Goal: Task Accomplishment & Management: Use online tool/utility

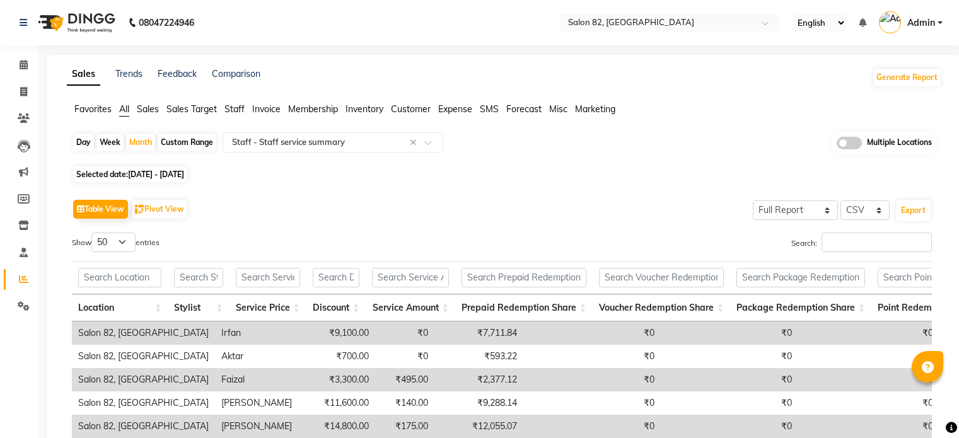
select select "full_report"
select select "csv"
select select "50"
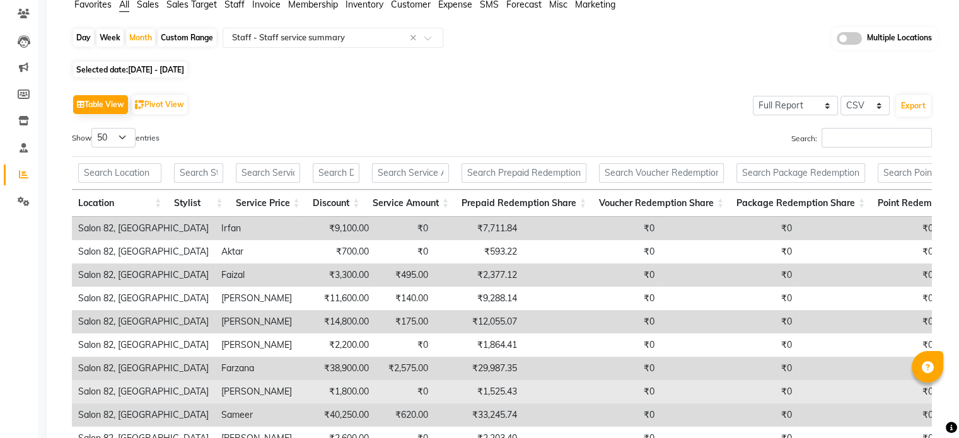
scroll to position [102, 0]
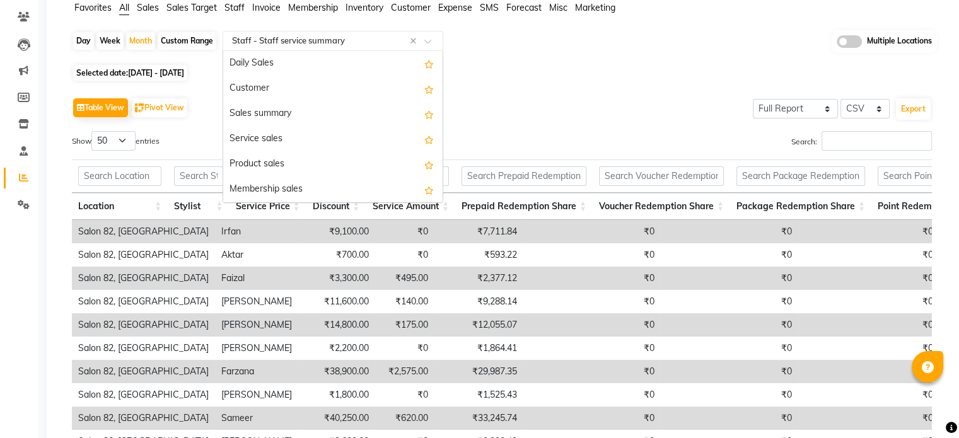
click at [281, 38] on input "text" at bounding box center [321, 41] width 182 height 13
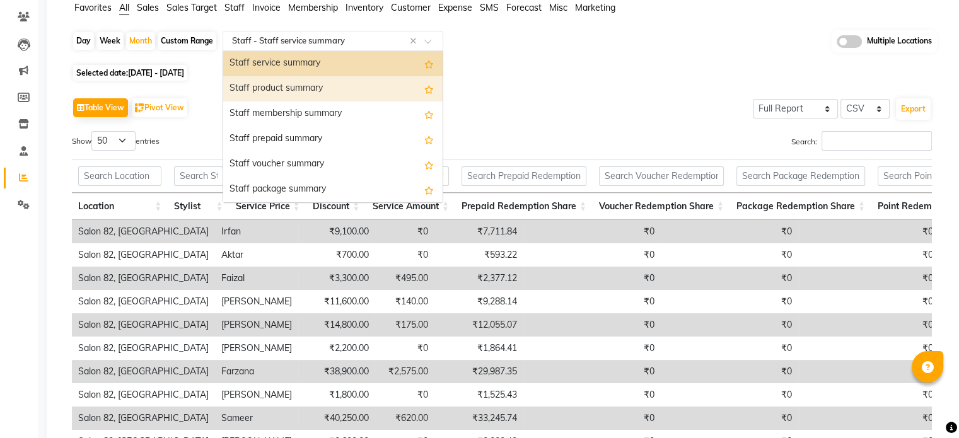
click at [274, 90] on div "Staff product summary" at bounding box center [332, 88] width 219 height 25
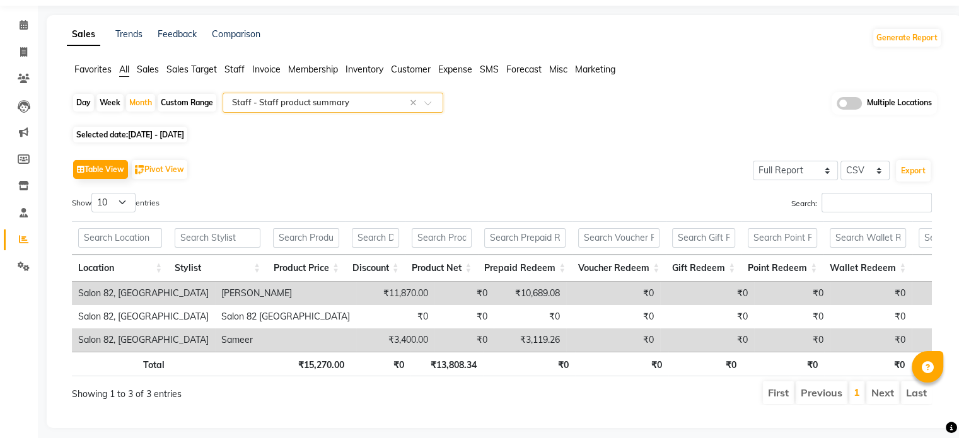
scroll to position [38, 0]
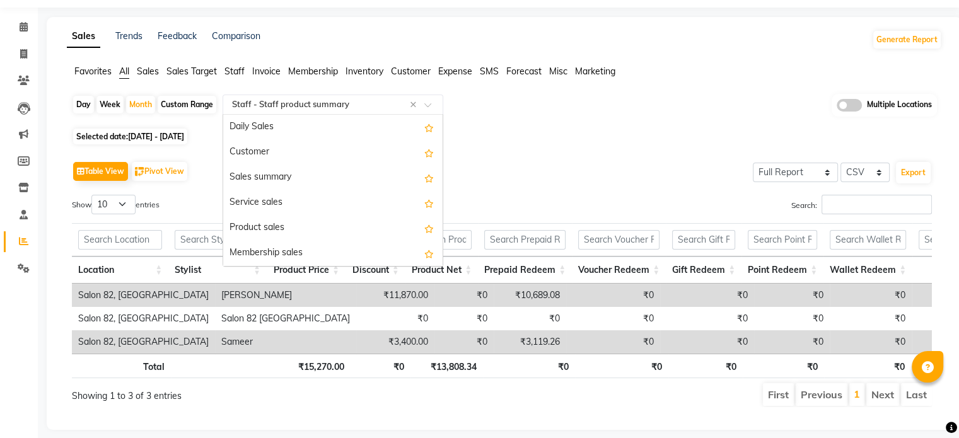
click at [288, 102] on input "text" at bounding box center [321, 104] width 182 height 13
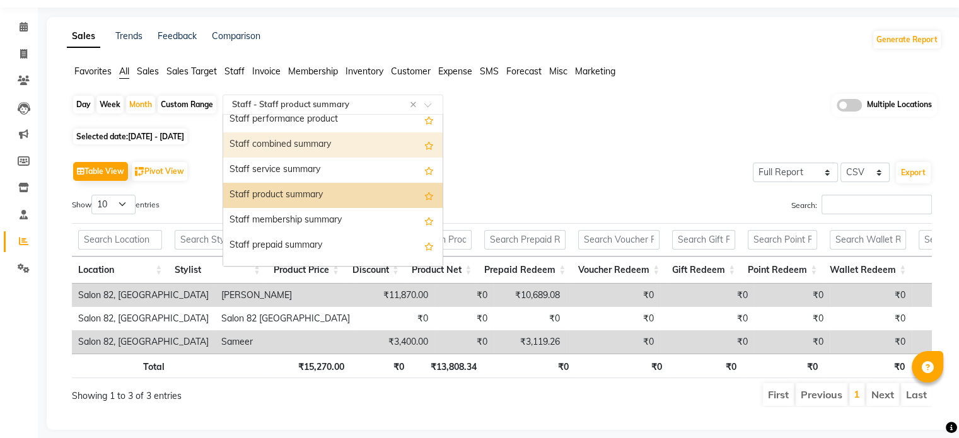
scroll to position [714, 0]
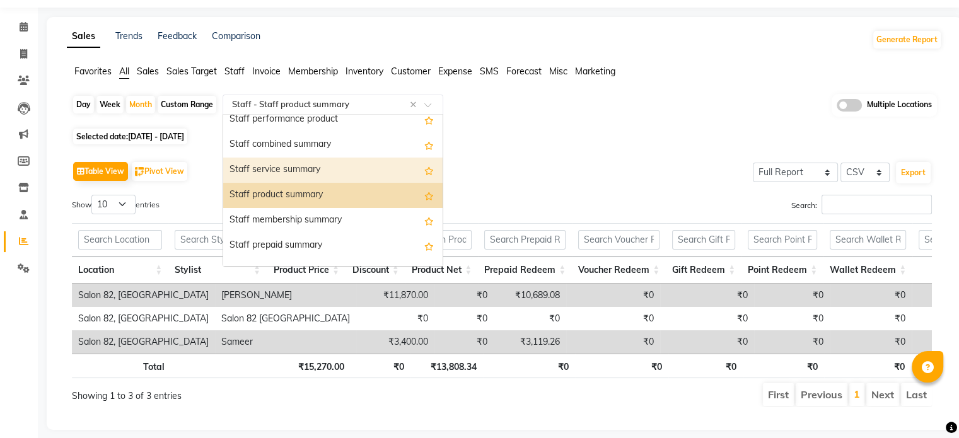
click at [285, 163] on div "Staff service summary" at bounding box center [332, 170] width 219 height 25
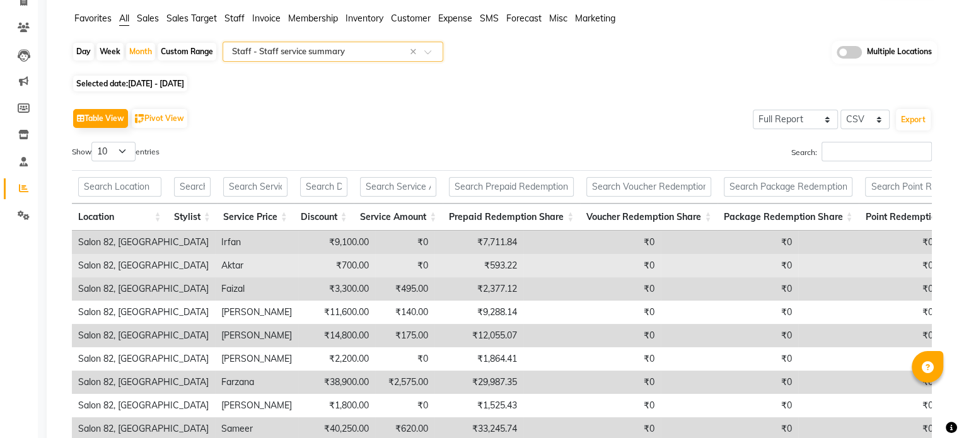
scroll to position [90, 0]
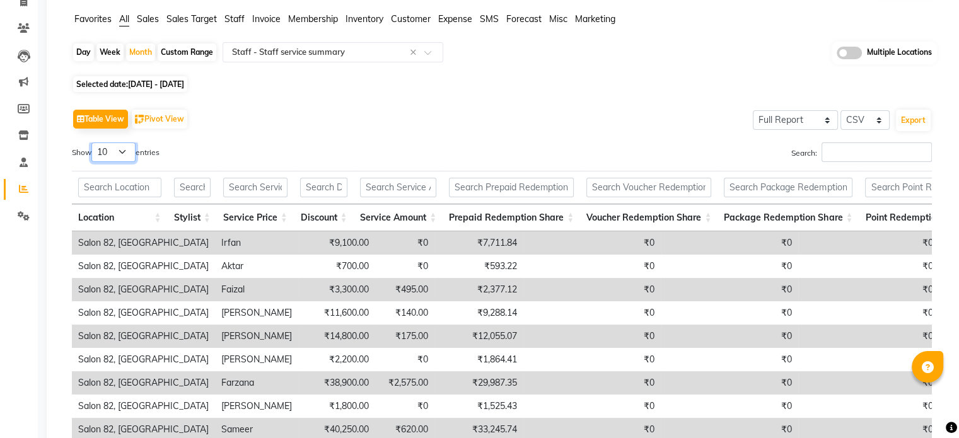
click at [131, 145] on select "10 25 50 100" at bounding box center [113, 153] width 44 height 20
select select "25"
click at [93, 143] on select "10 25 50 100" at bounding box center [113, 153] width 44 height 20
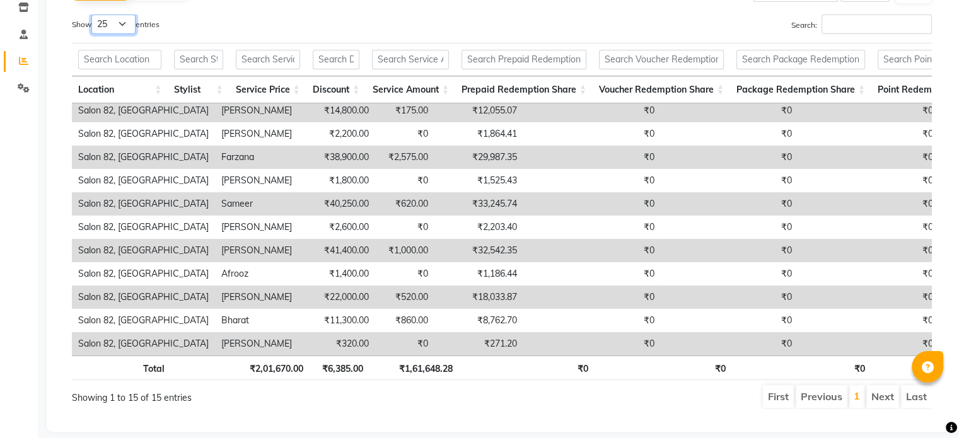
scroll to position [230, 0]
